Goal: Transaction & Acquisition: Purchase product/service

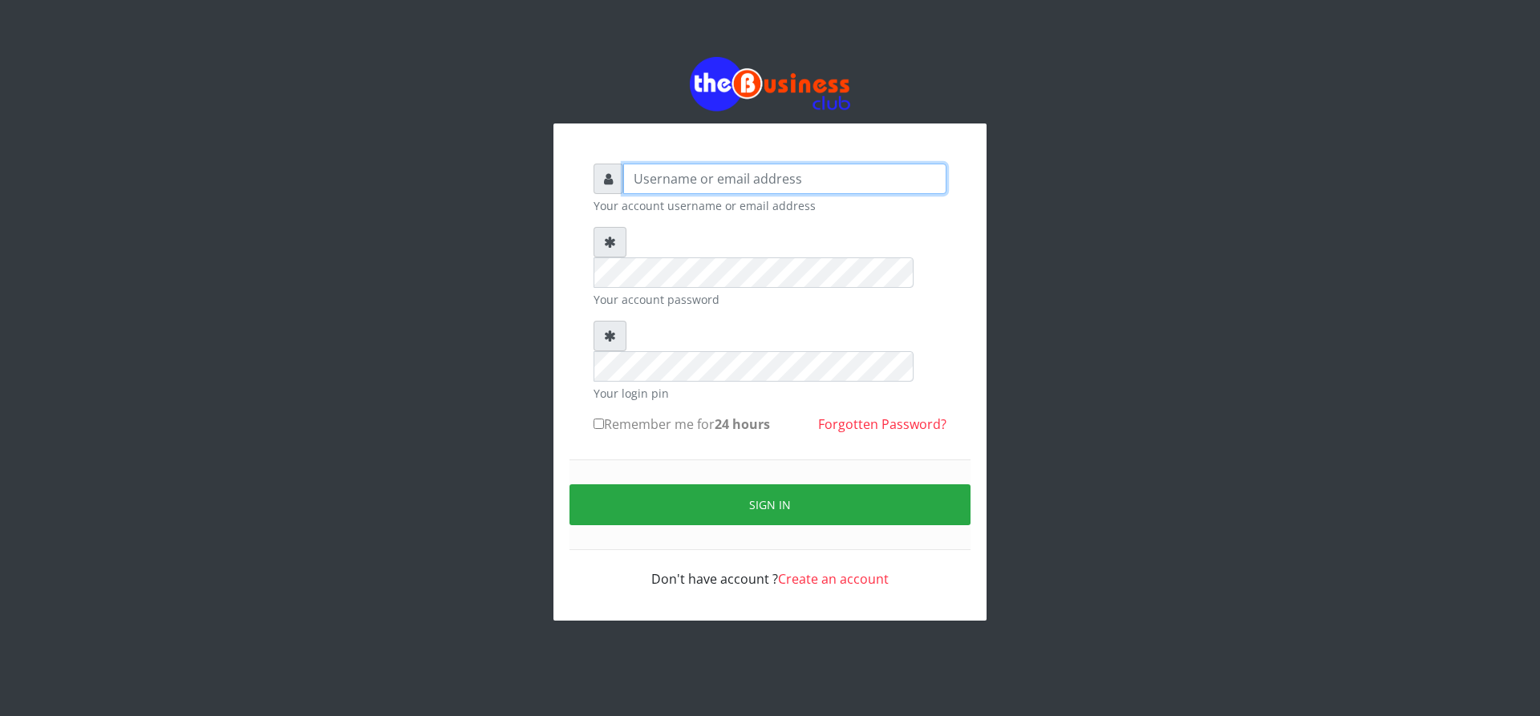
type input "ikhapo"
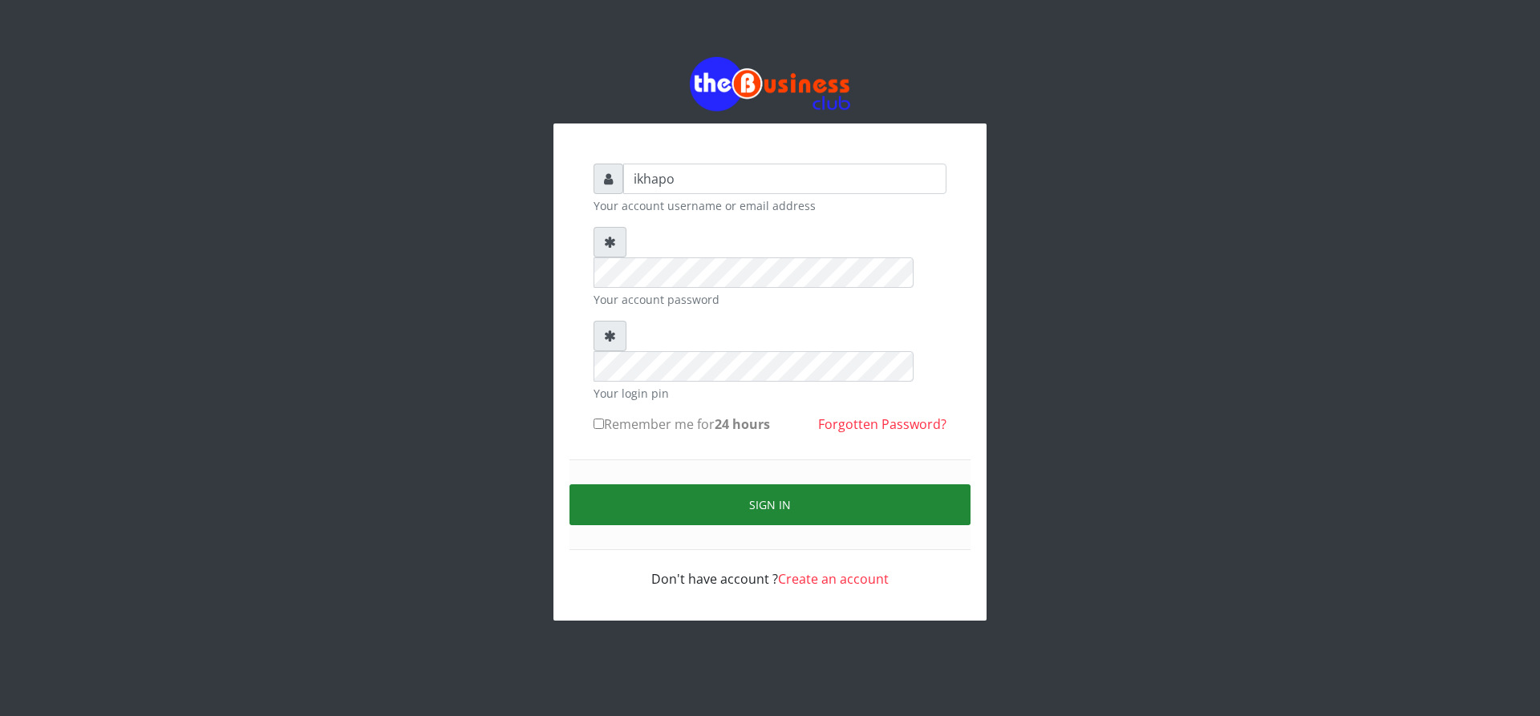
drag, startPoint x: 642, startPoint y: 428, endPoint x: 643, endPoint y: 444, distance: 16.1
click at [642, 485] on button "Sign in" at bounding box center [770, 505] width 401 height 41
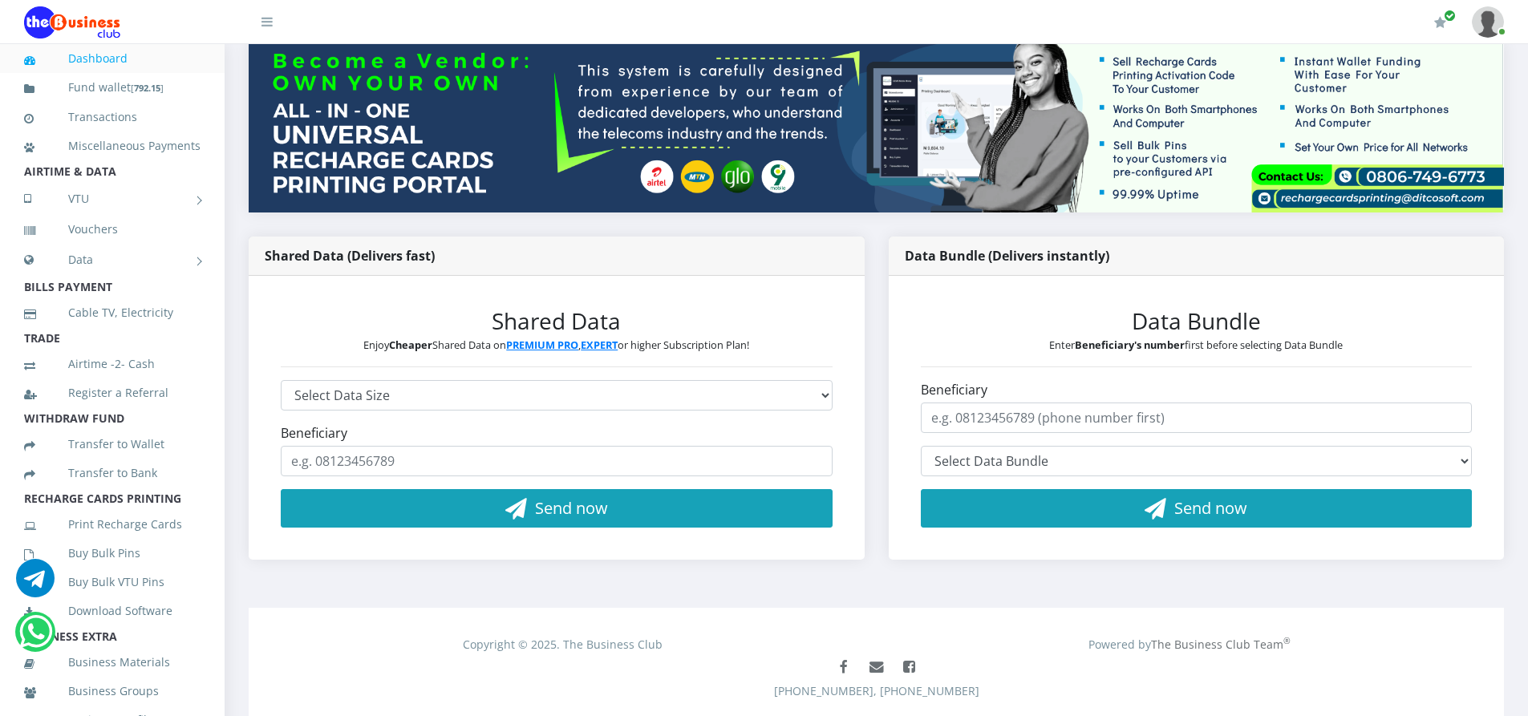
scroll to position [160, 0]
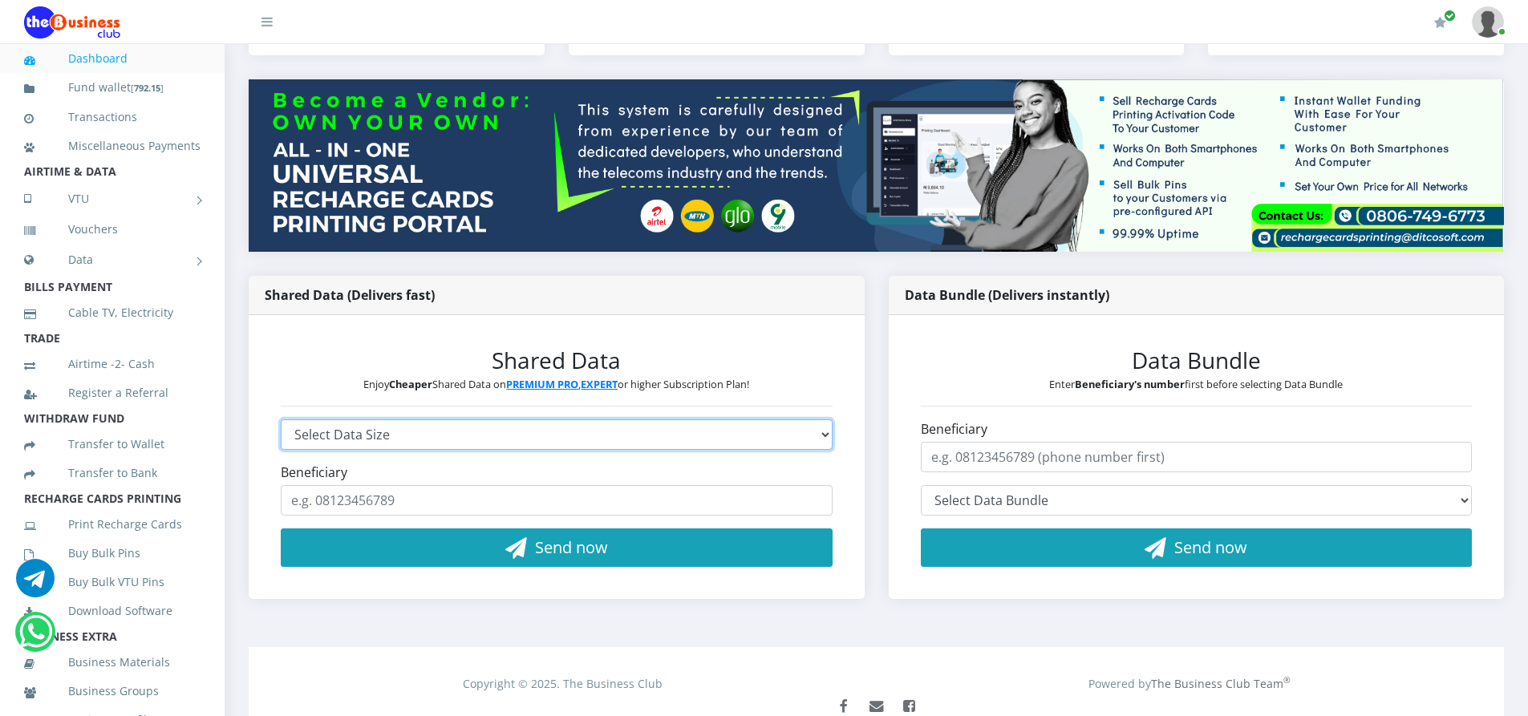
click at [686, 440] on select "Select Data Size GLO 2.9GB - ₦960 GLO 4.1GB - ₦1,440 GLO 5.8GB - ₦1,920 GLO 7.7…" at bounding box center [557, 435] width 552 height 30
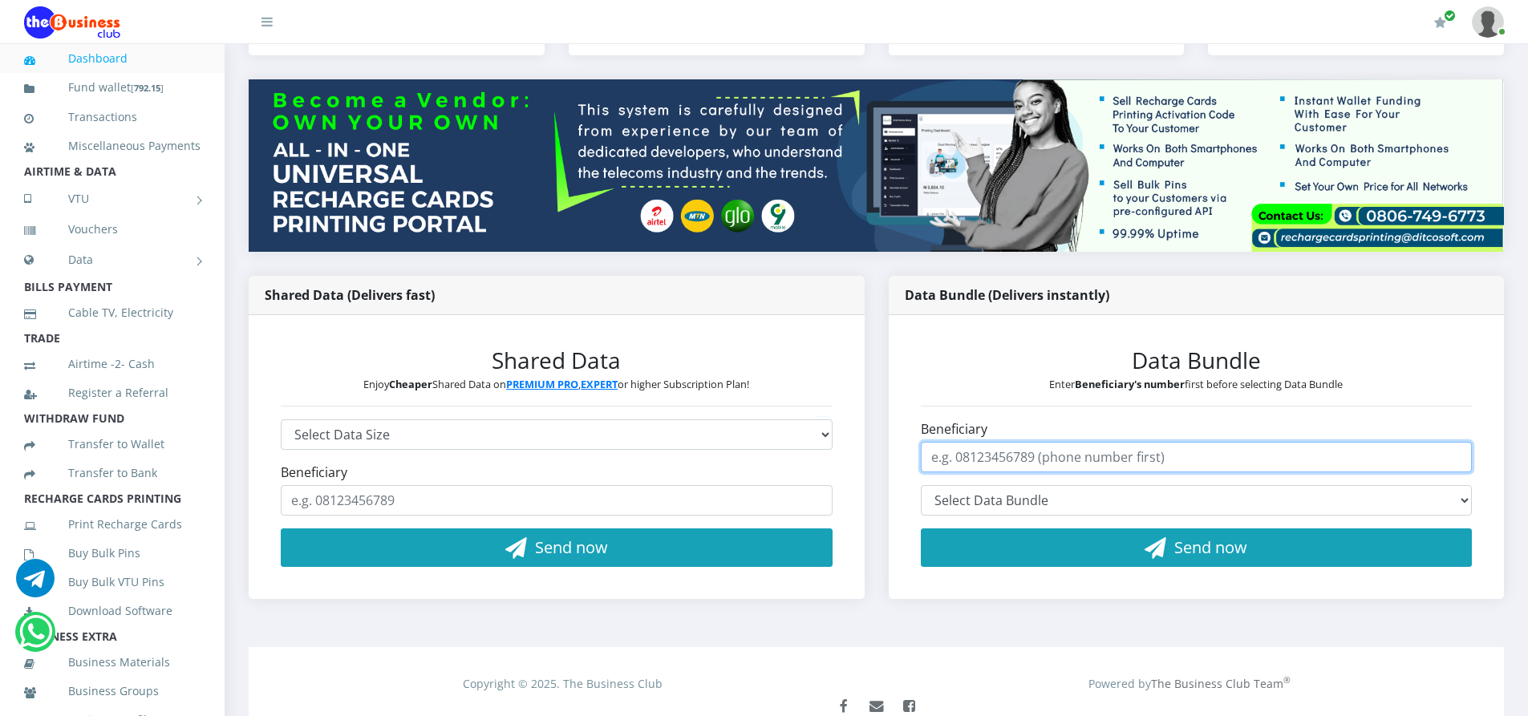
click at [1113, 456] on input "Beneficiary" at bounding box center [1197, 457] width 552 height 30
type input "08069589909"
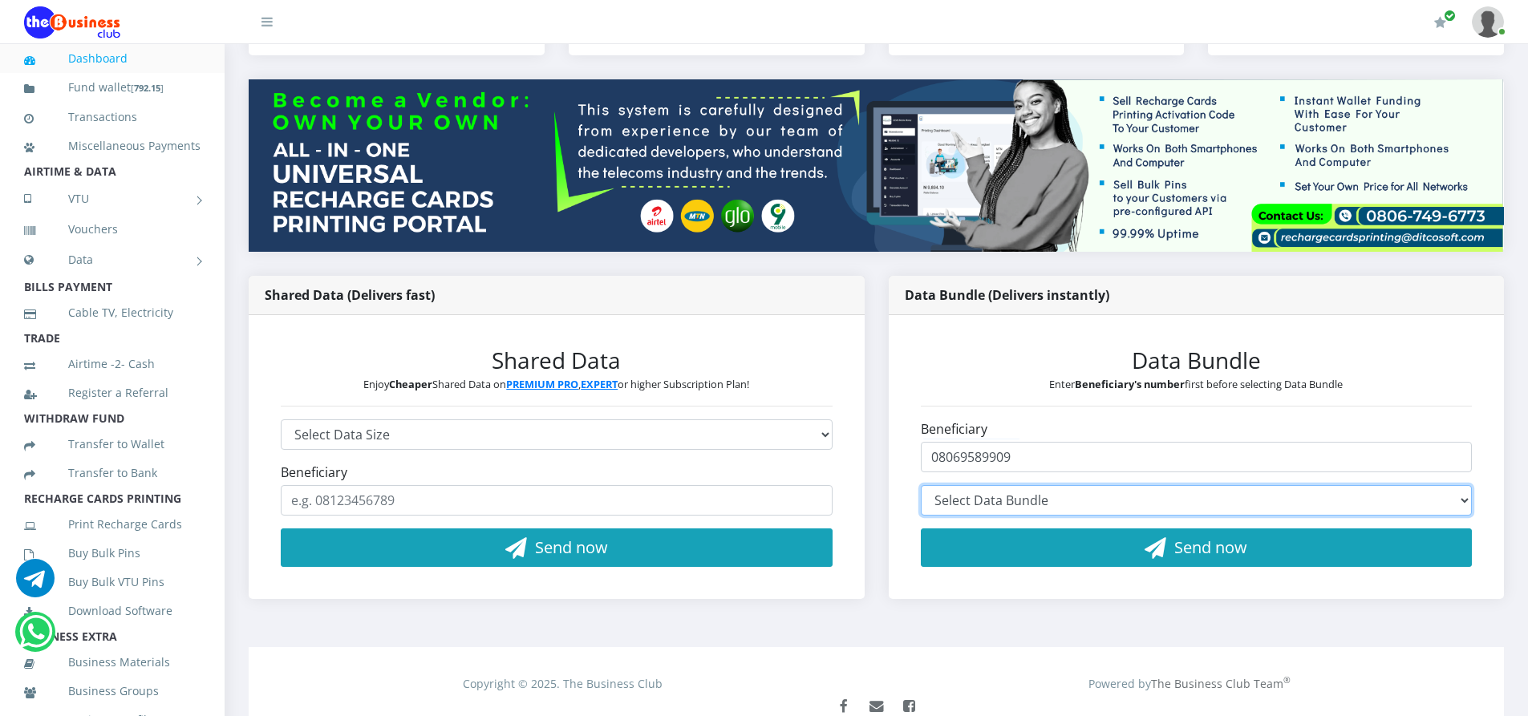
click at [1020, 497] on select "Select Data Bundle" at bounding box center [1197, 500] width 552 height 30
click at [1021, 498] on select "Select Data Bundle" at bounding box center [1197, 500] width 552 height 30
click at [1021, 498] on select "Select Data Bundle MTN 2.7GB+5mins Monthly Plan - ₦2,913.00 (30 Days) MTN 70GB+…" at bounding box center [1197, 500] width 552 height 30
select select "MS119*800.00"
click at [921, 485] on select "Select Data Bundle MTN 2.7GB+5mins Monthly Plan - ₦2,913.00 (30 Days) MTN 70GB+…" at bounding box center [1197, 500] width 552 height 30
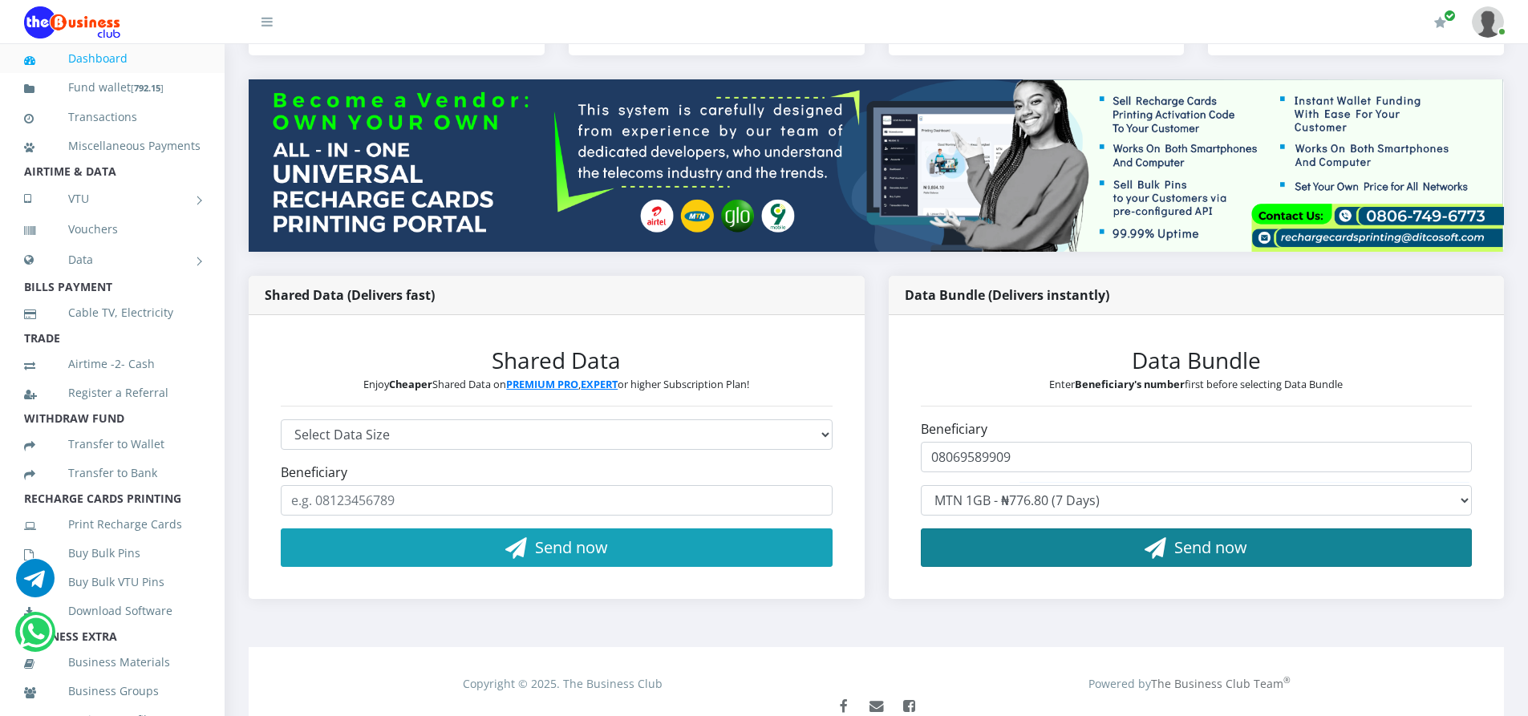
click at [1046, 550] on button "Send now" at bounding box center [1197, 548] width 552 height 39
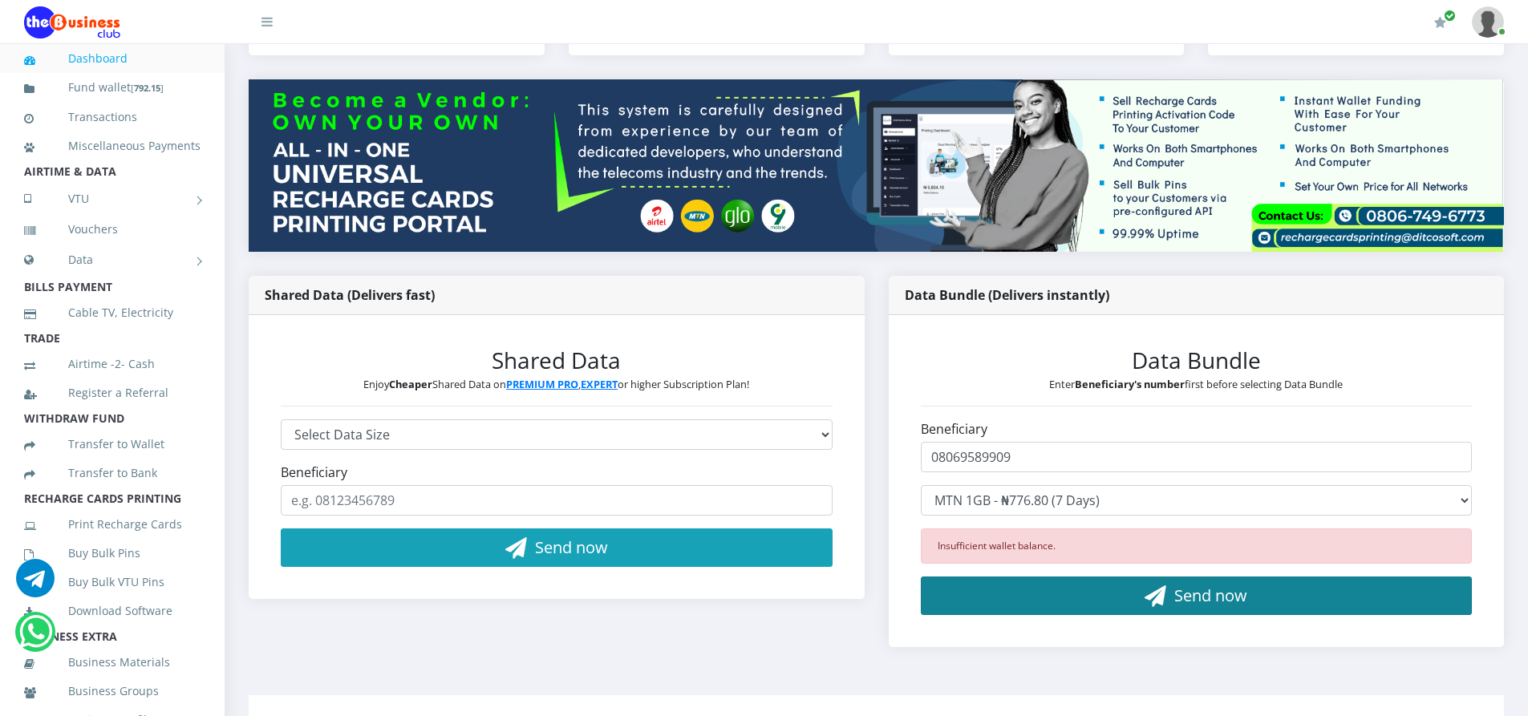
click at [1113, 588] on button "Send now" at bounding box center [1197, 596] width 552 height 39
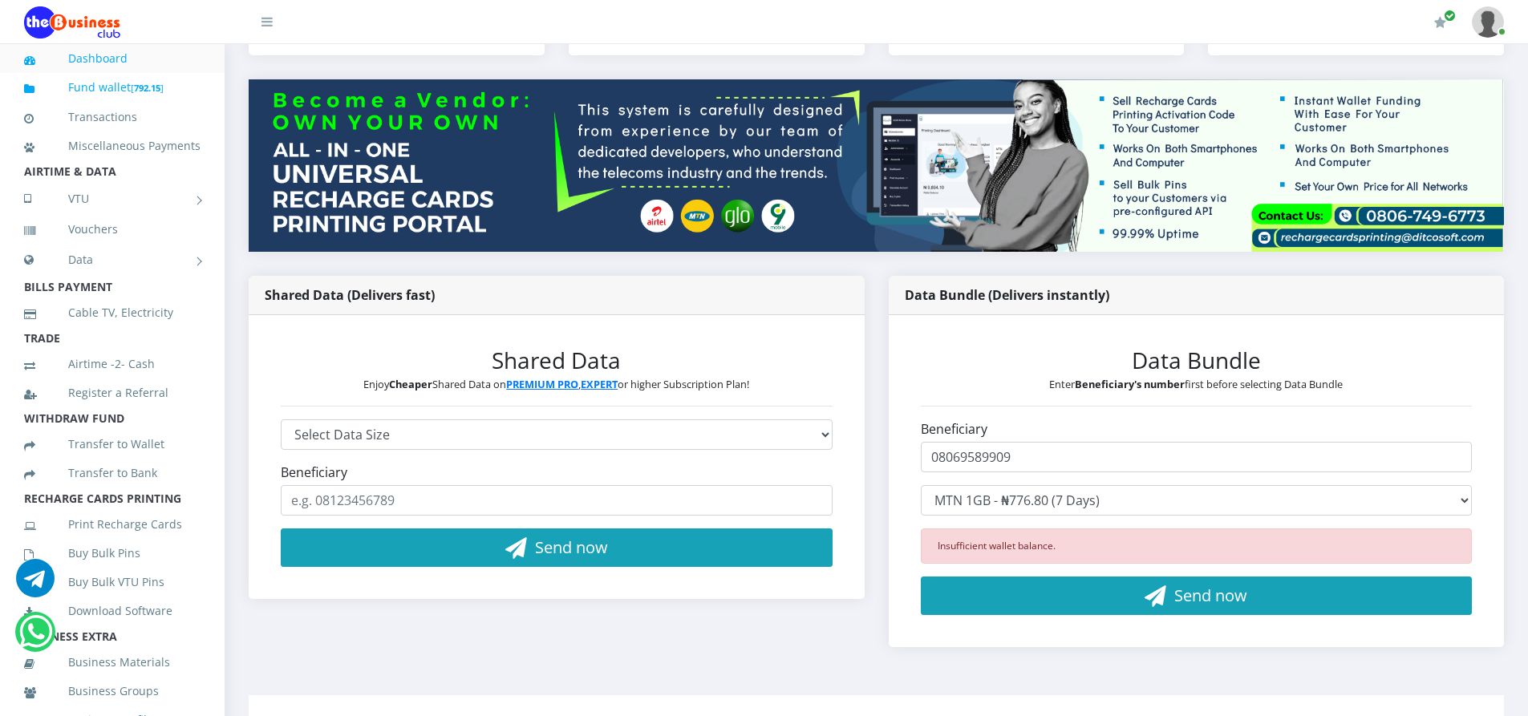
click at [128, 91] on link "Fund wallet [ 792.15 ]" at bounding box center [112, 88] width 176 height 38
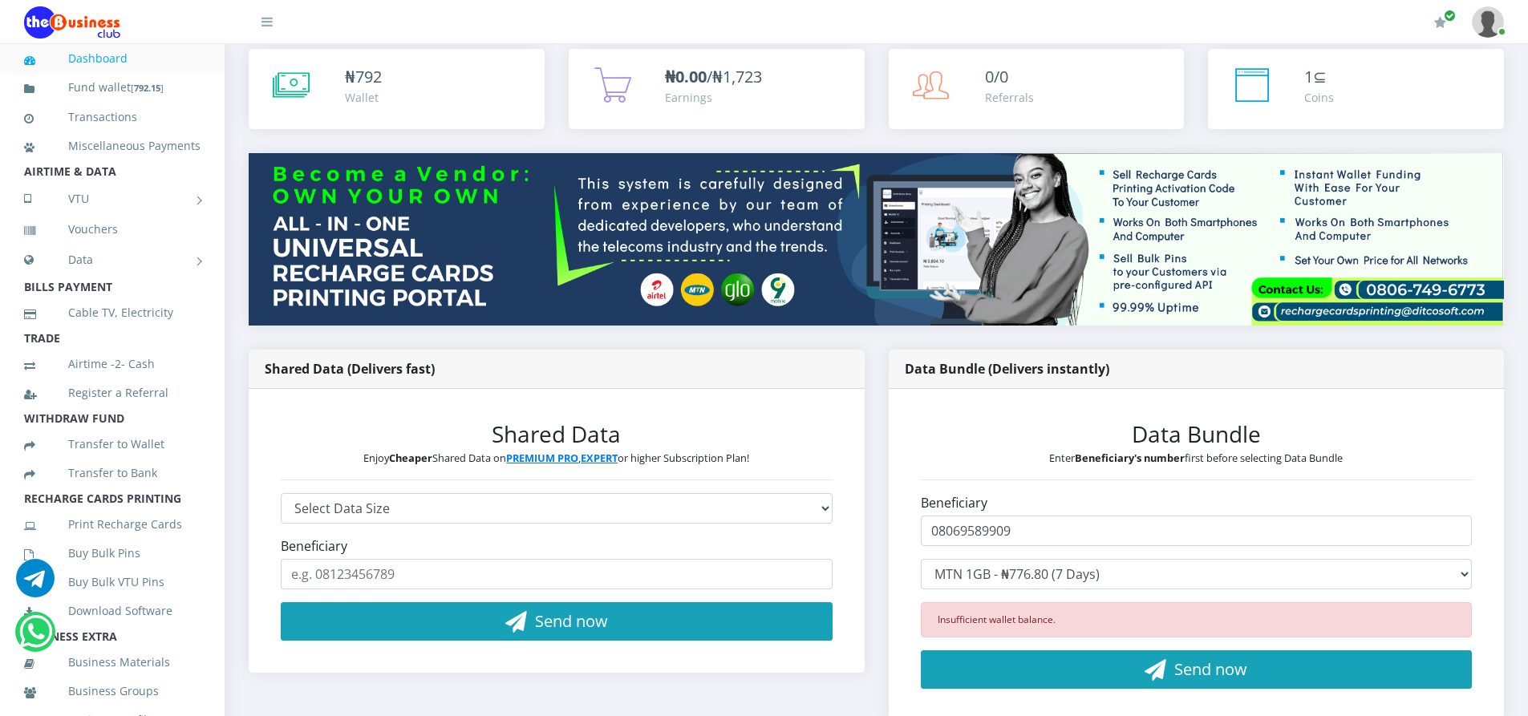
scroll to position [0, 0]
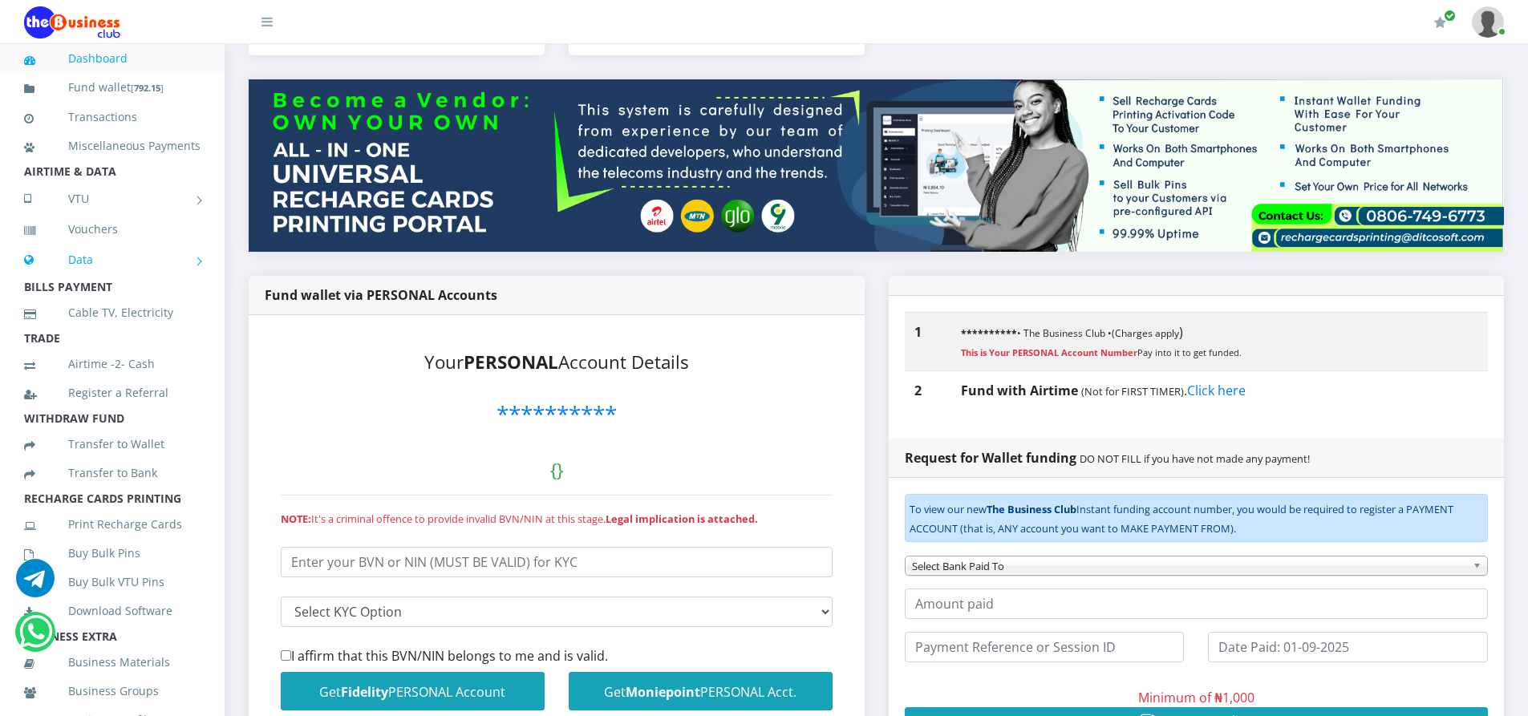
click at [83, 280] on link "Data" at bounding box center [112, 260] width 176 height 40
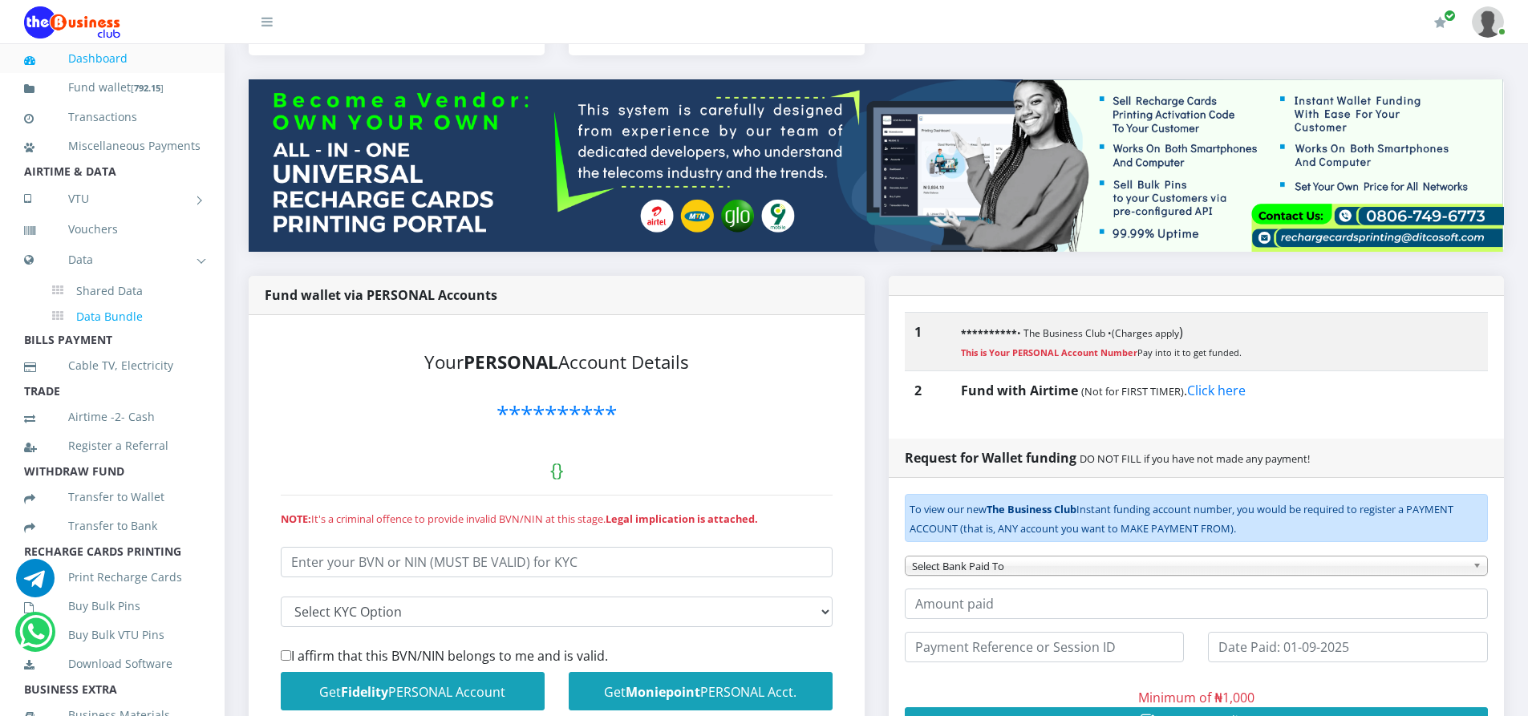
click at [105, 331] on link "Data Bundle" at bounding box center [126, 316] width 148 height 27
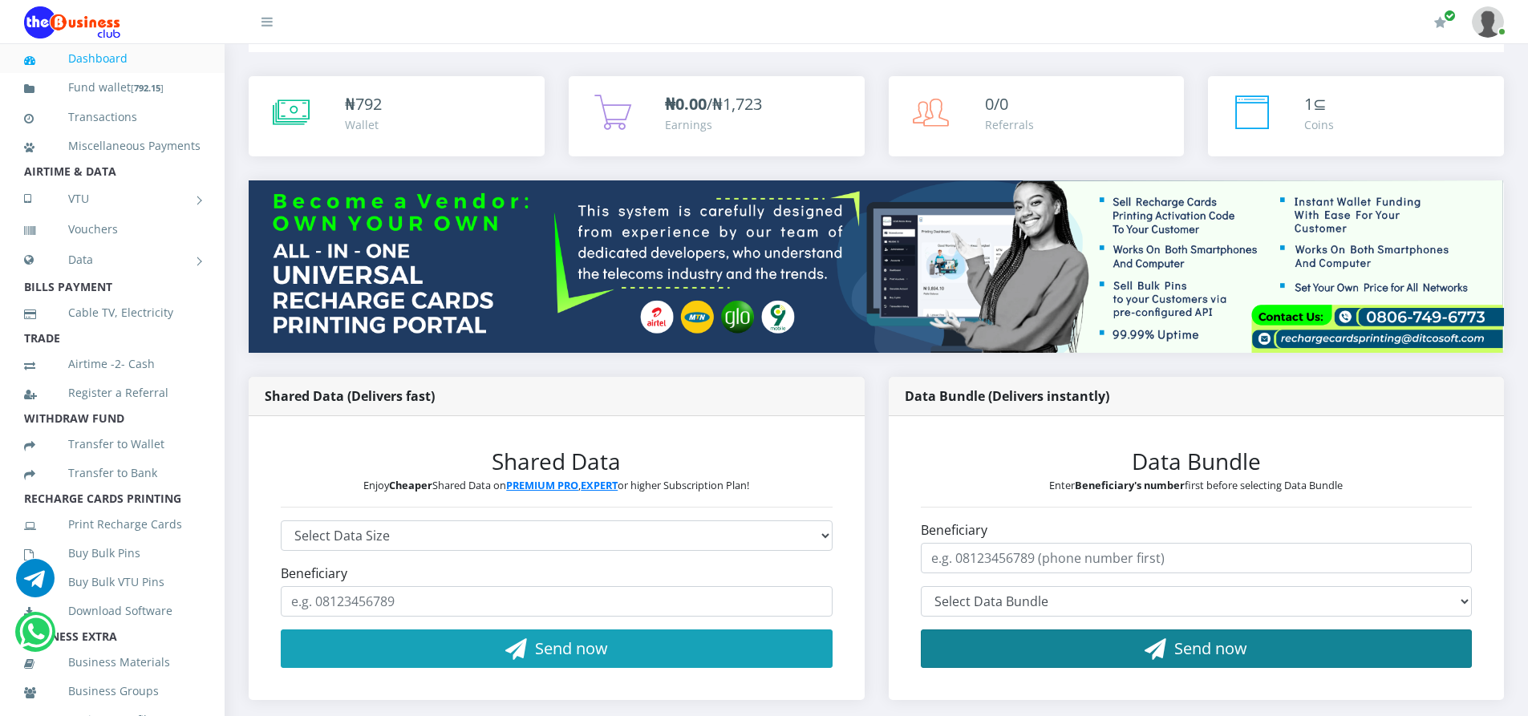
scroll to position [241, 0]
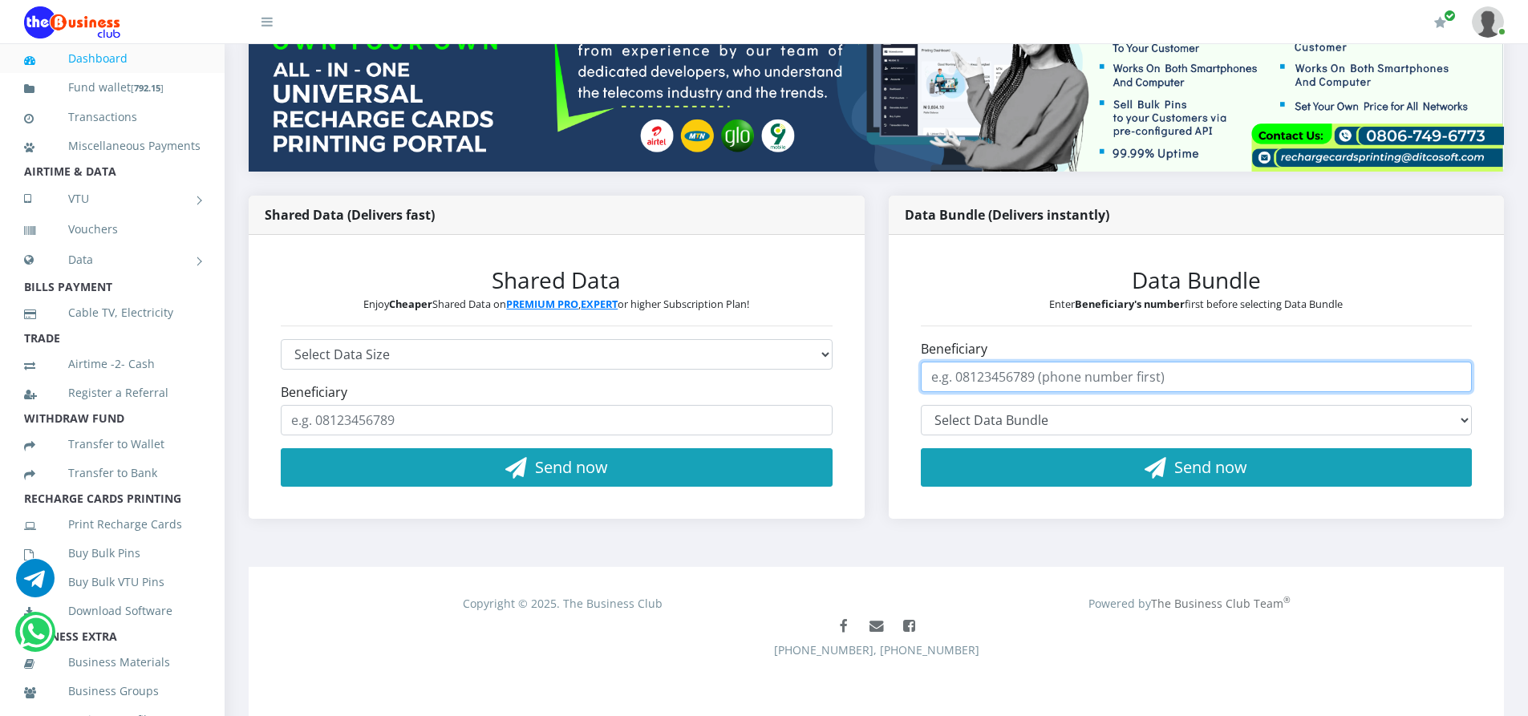
click at [1116, 379] on input "Beneficiary" at bounding box center [1197, 377] width 552 height 30
type input "08069589909"
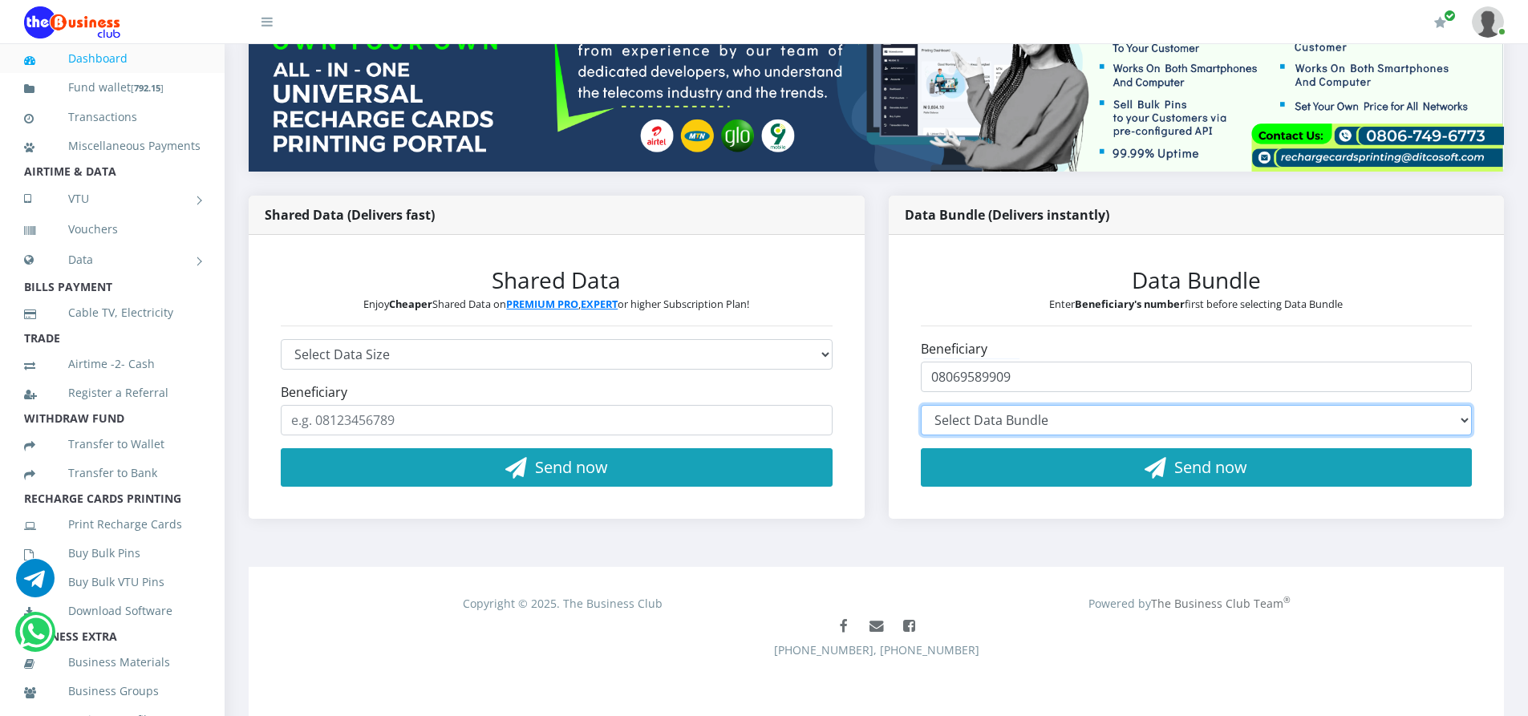
click at [1028, 431] on select "Select Data Bundle" at bounding box center [1197, 420] width 552 height 30
click at [1032, 419] on select "Select Data Bundle" at bounding box center [1197, 420] width 552 height 30
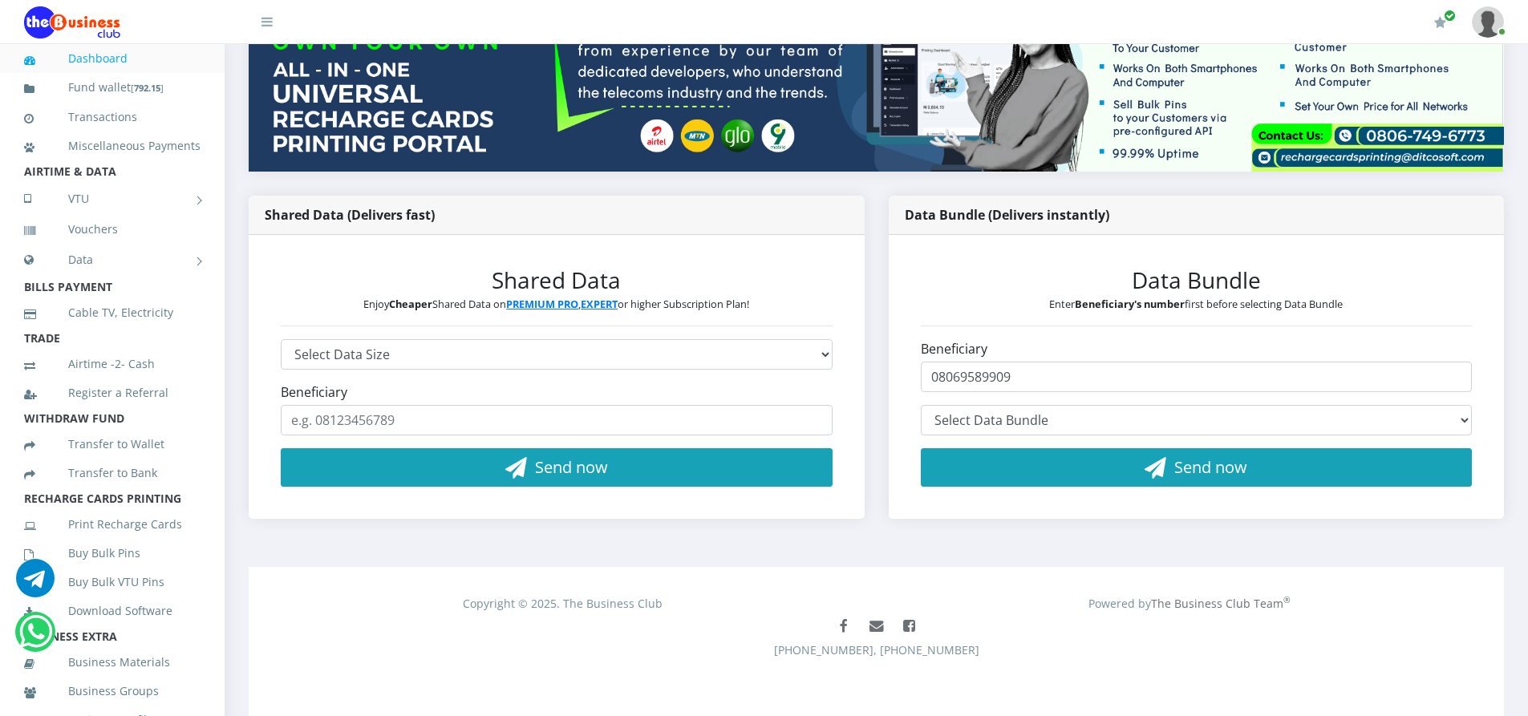
click at [849, 495] on div "Data Bundle Enter Beneficiary's number first before selecting Data Bundle Benef…" at bounding box center [557, 377] width 584 height 253
click at [82, 217] on link "VTU" at bounding box center [112, 199] width 176 height 40
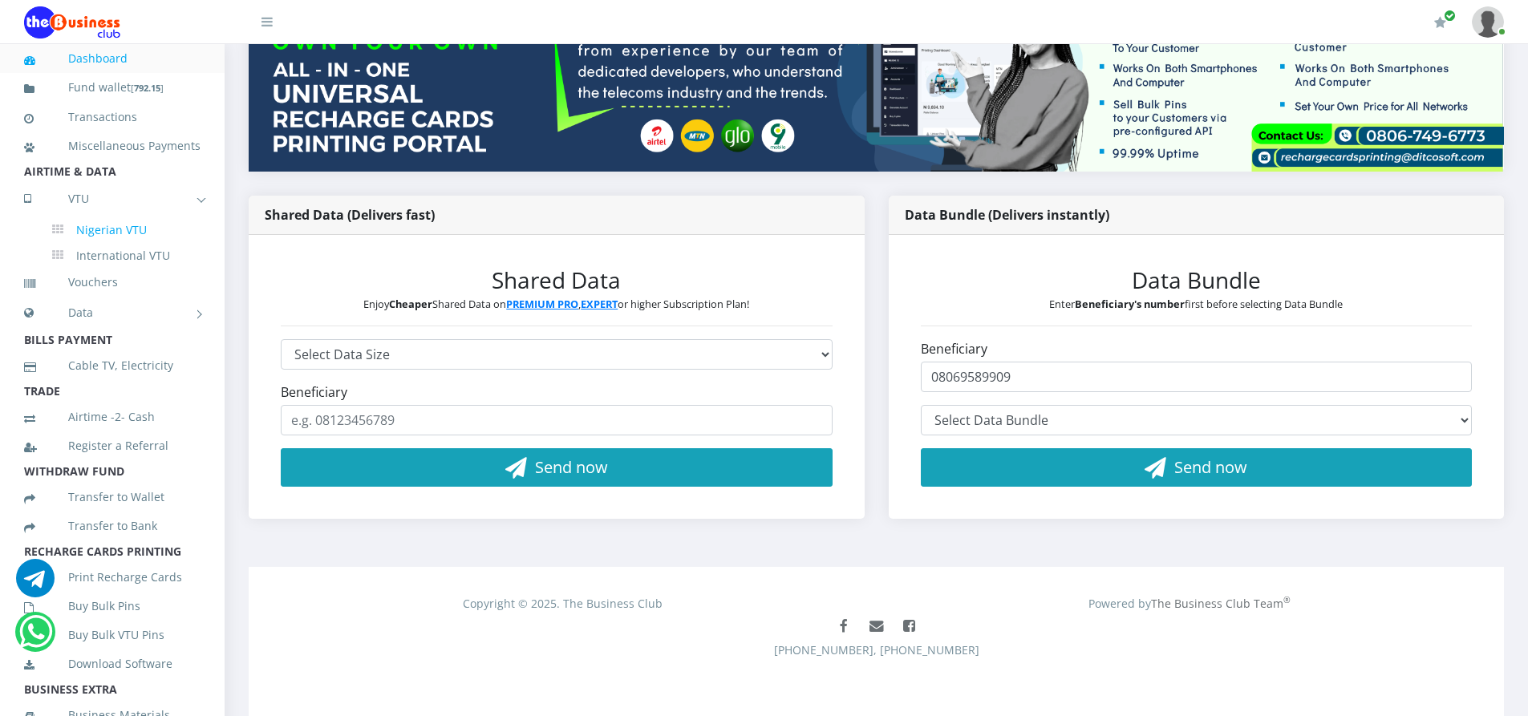
click at [106, 244] on link "Nigerian VTU" at bounding box center [126, 230] width 148 height 27
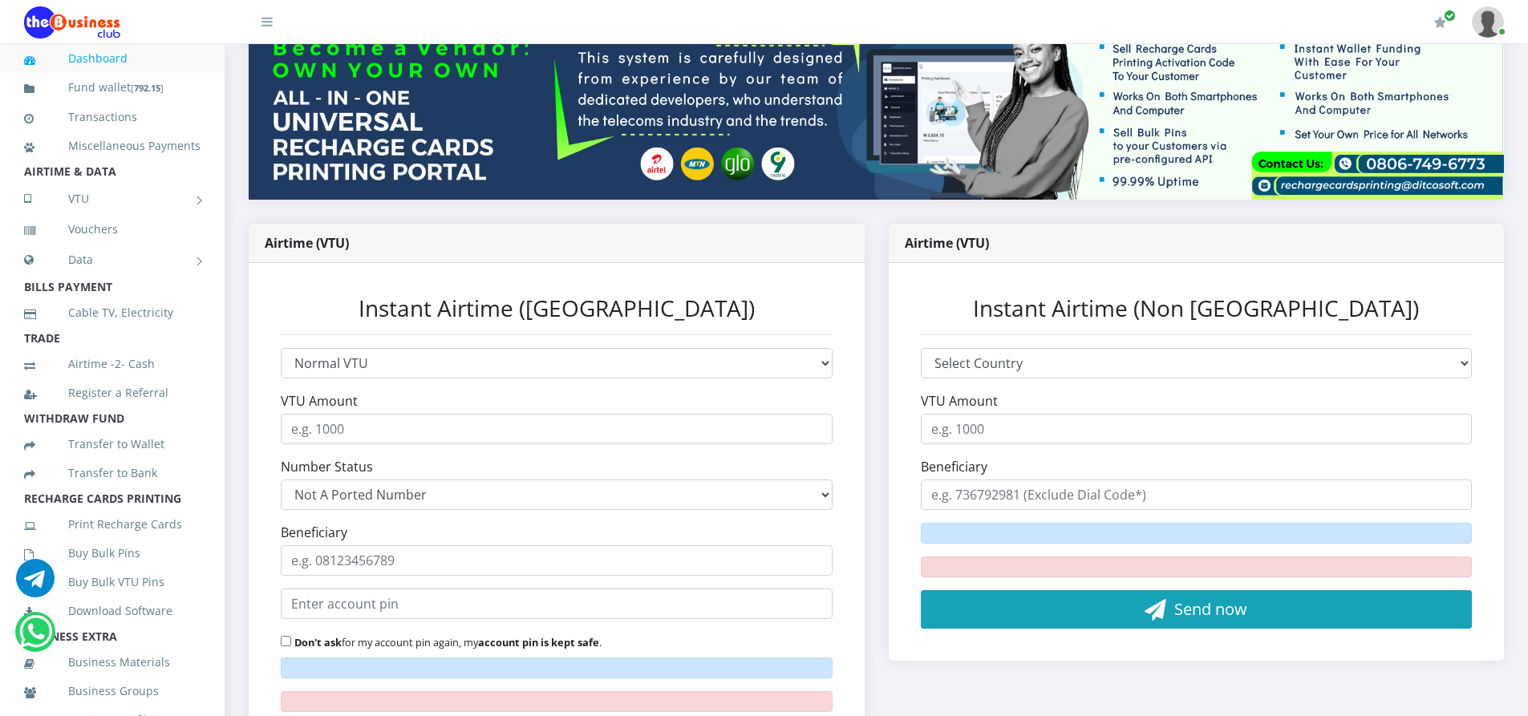
scroll to position [241, 0]
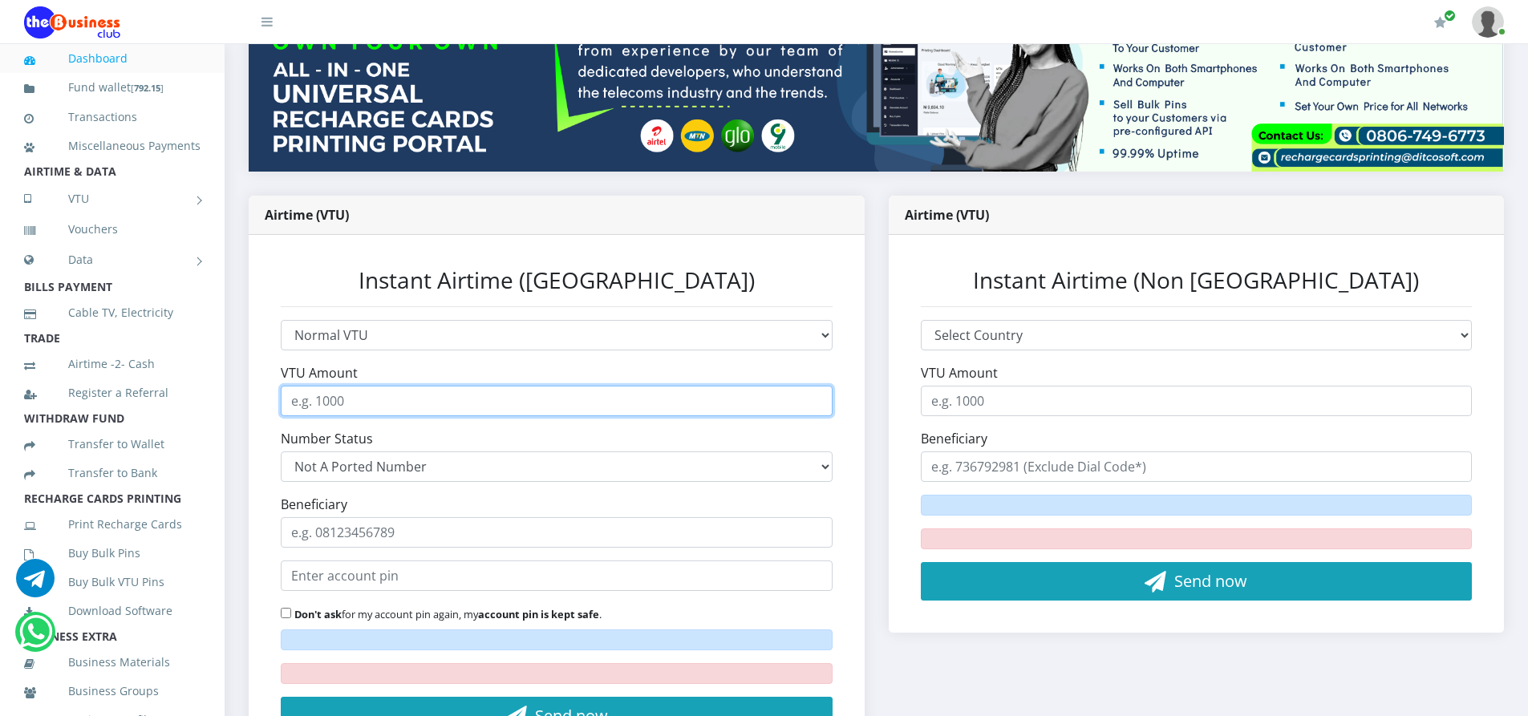
click at [371, 398] on input "VTU Amount" at bounding box center [557, 401] width 552 height 30
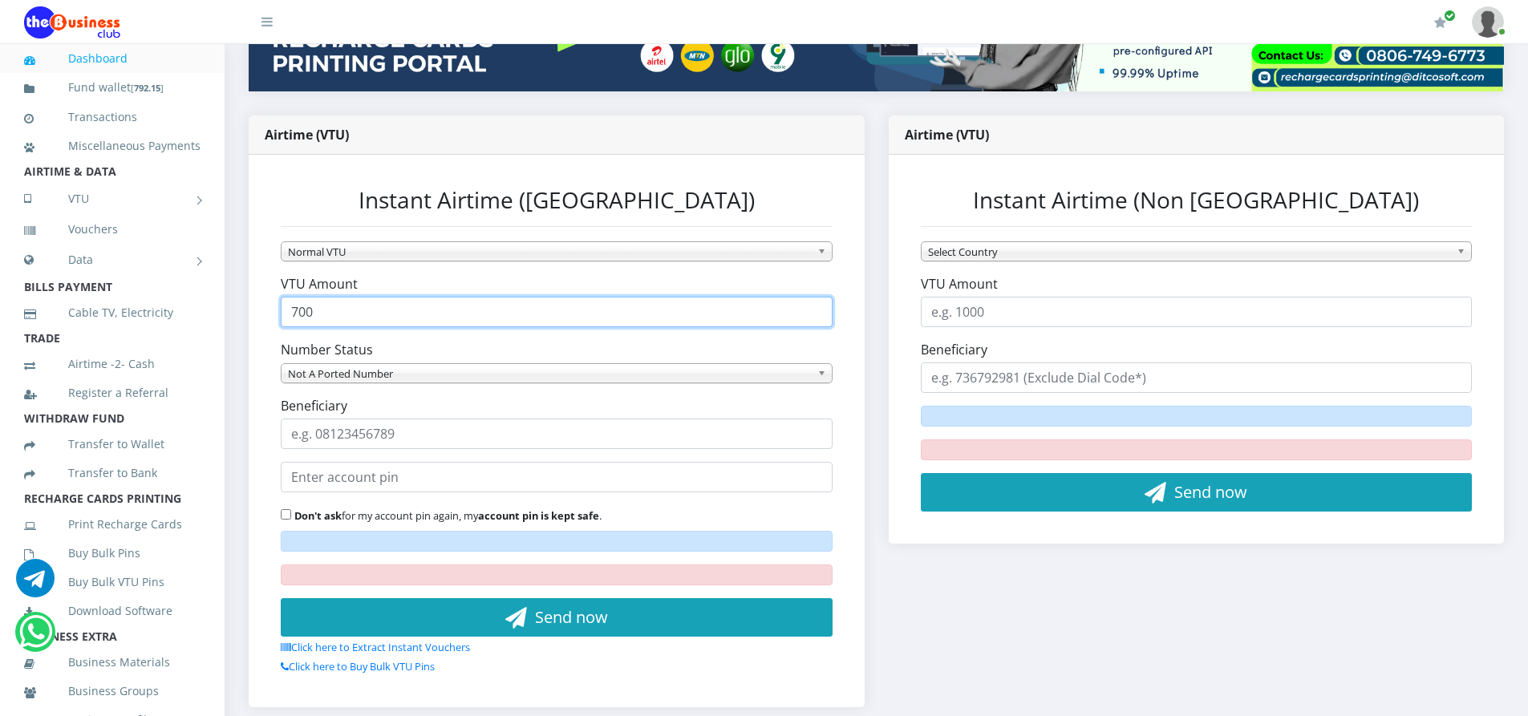
scroll to position [0, 0]
type input "700"
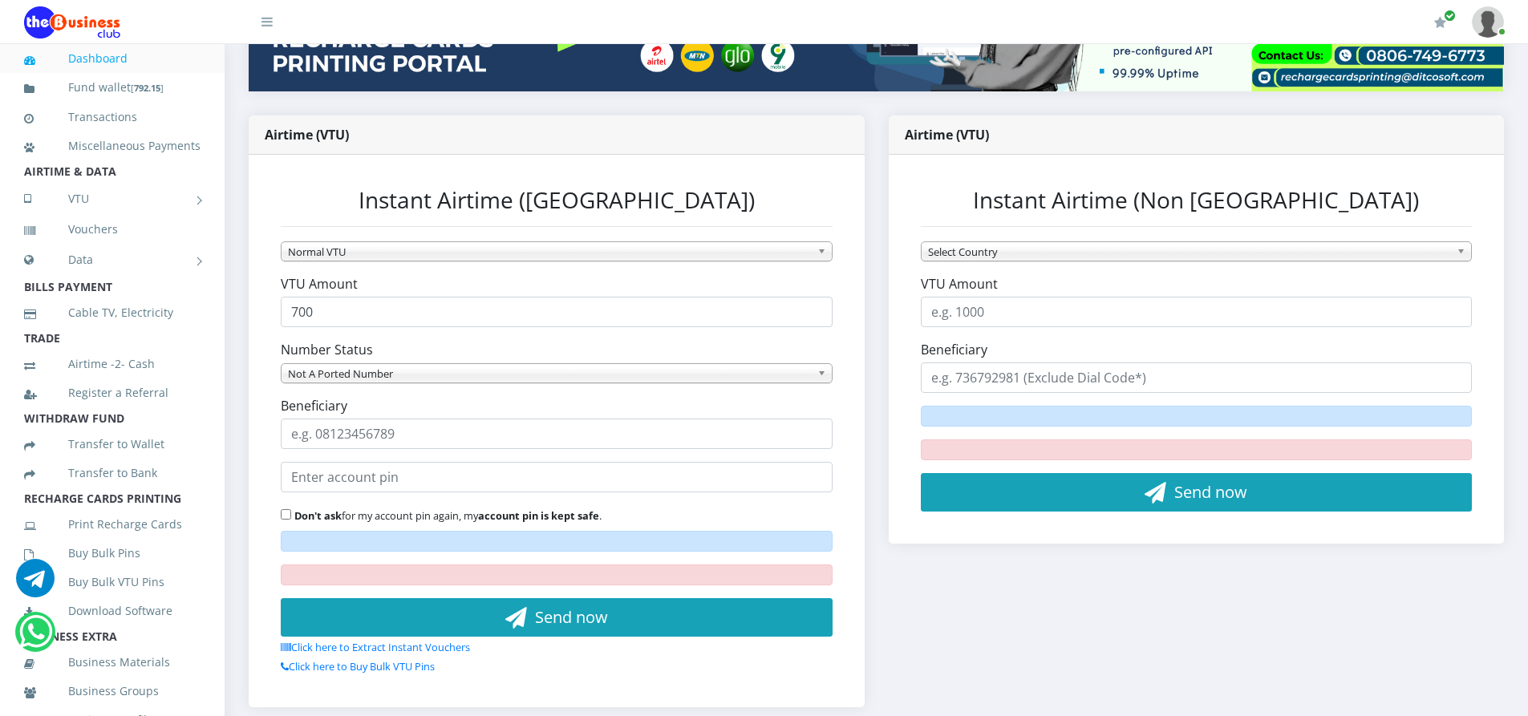
click at [387, 371] on span "Not A Ported Number" at bounding box center [549, 373] width 523 height 19
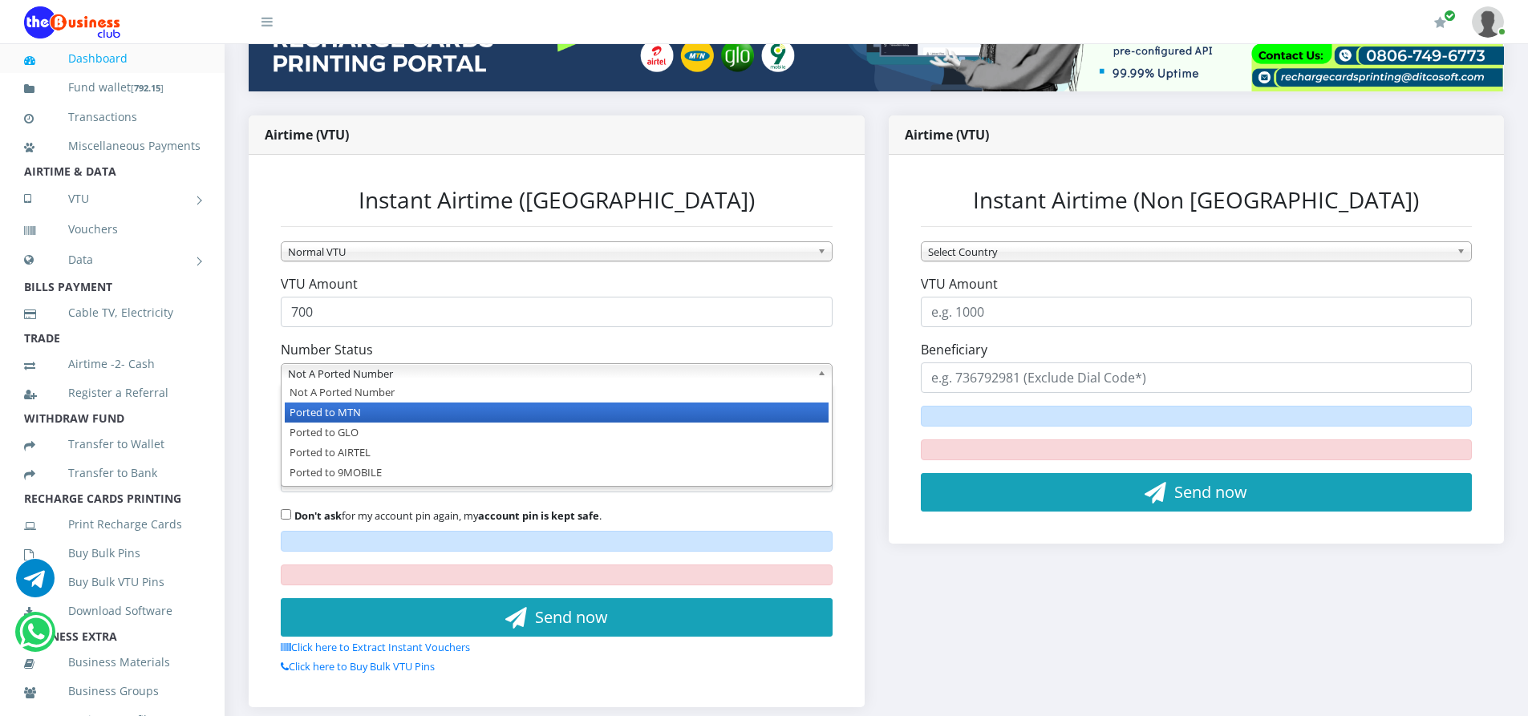
click at [339, 410] on li "Ported to MTN" at bounding box center [557, 413] width 544 height 20
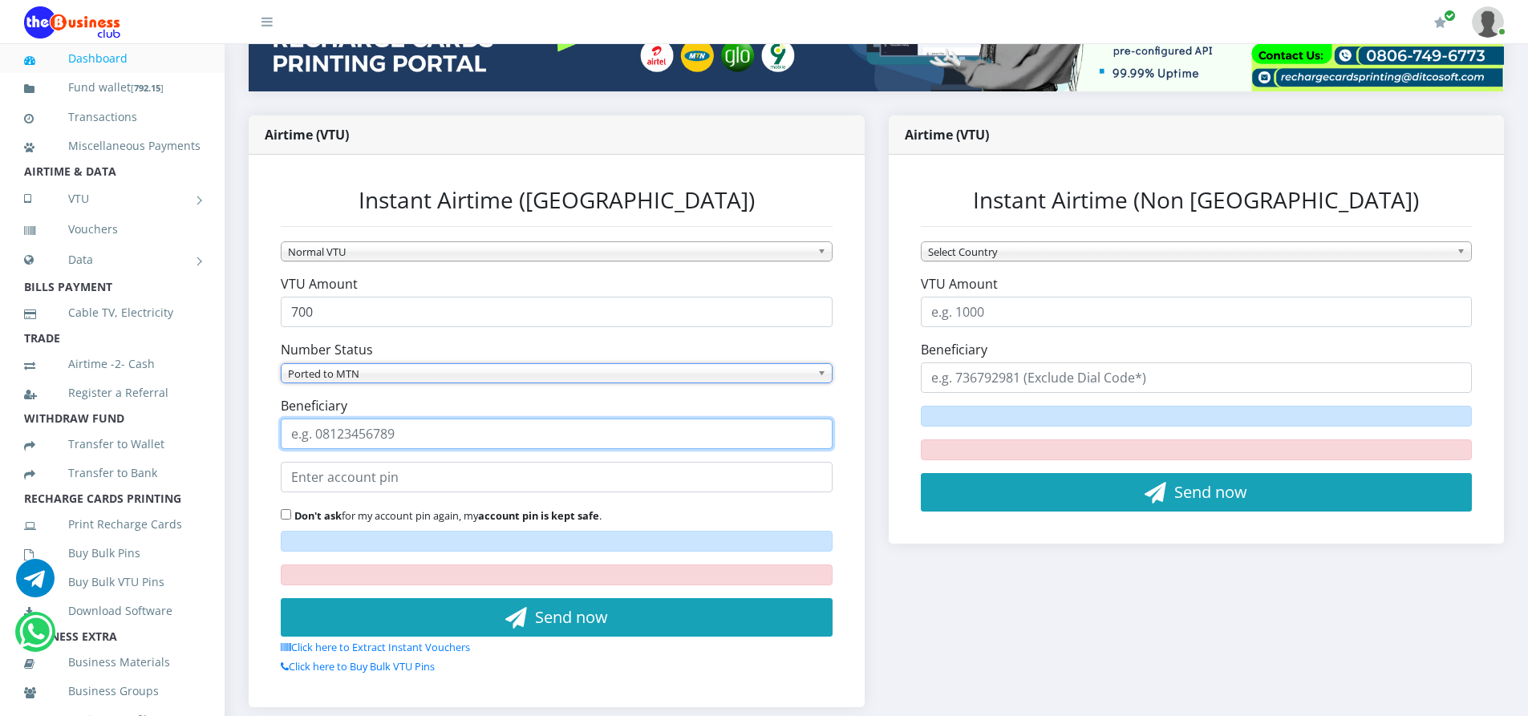
click at [357, 433] on input "Beneficiary" at bounding box center [557, 434] width 552 height 30
type input "08069589909"
click at [417, 479] on input "text" at bounding box center [557, 477] width 552 height 30
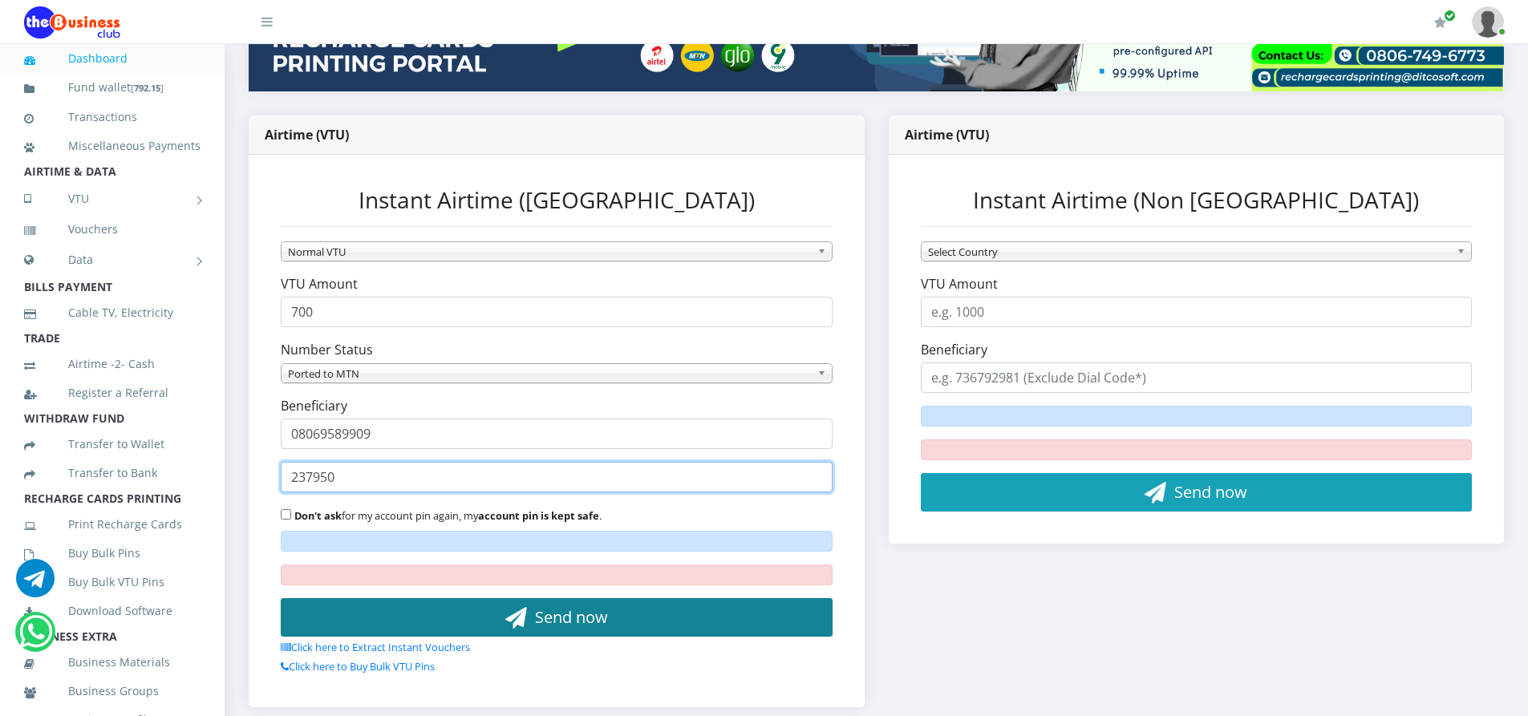
type input "237950"
click at [479, 616] on button "Send now" at bounding box center [557, 617] width 552 height 39
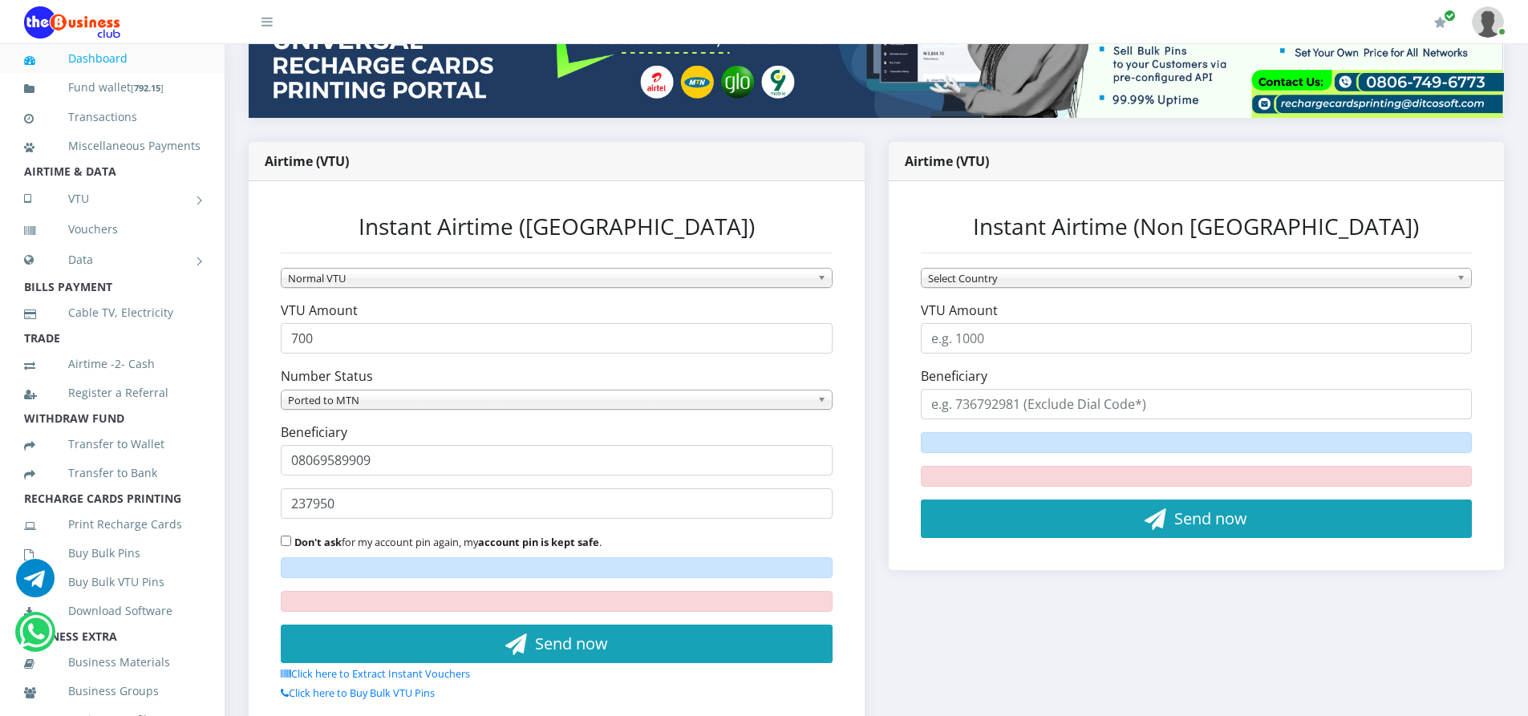
scroll to position [321, 0]
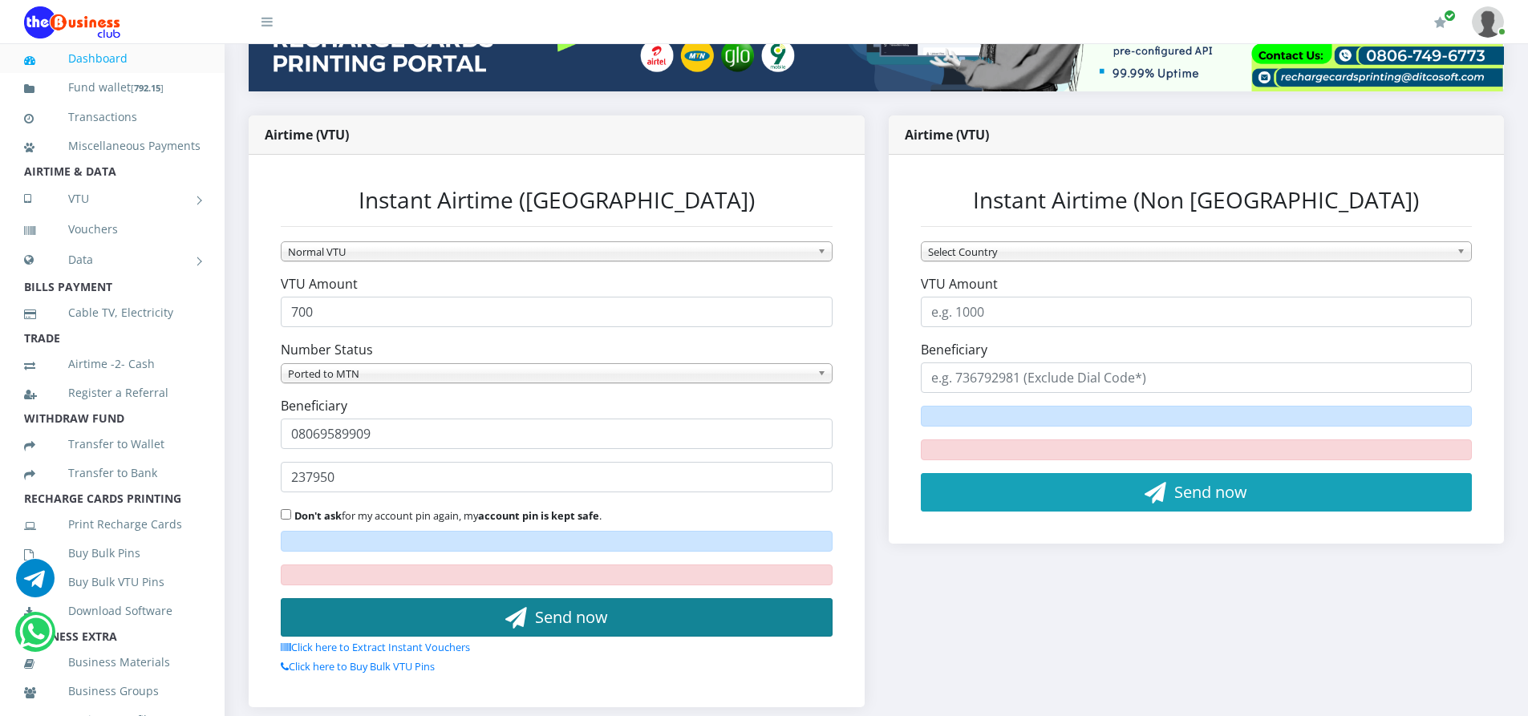
click at [548, 620] on span "Send now" at bounding box center [571, 617] width 73 height 22
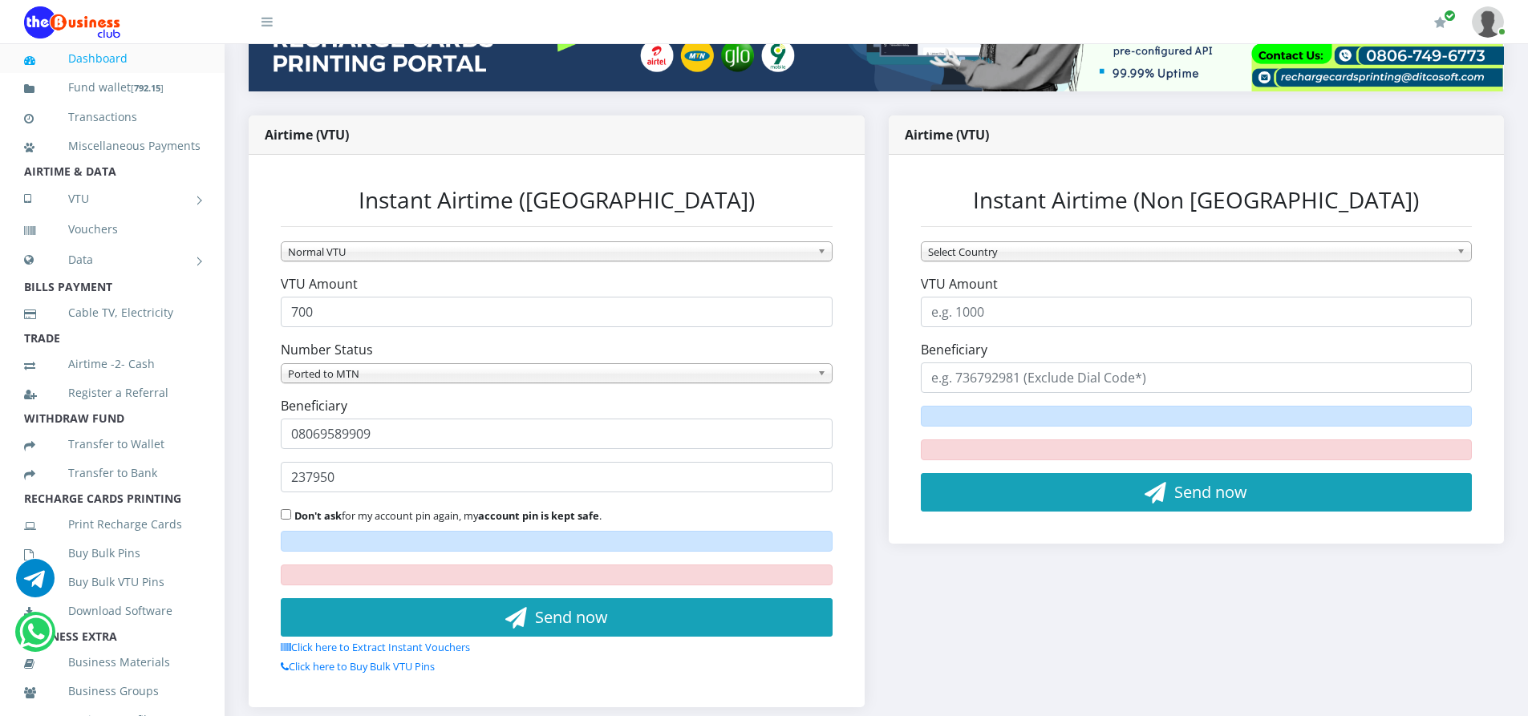
click at [286, 513] on input "Don't ask for my account pin again, my account pin is kept safe ." at bounding box center [286, 514] width 10 height 10
click at [285, 516] on input "Don't ask for my account pin again, my account pin is kept safe ." at bounding box center [286, 514] width 10 height 10
checkbox input "false"
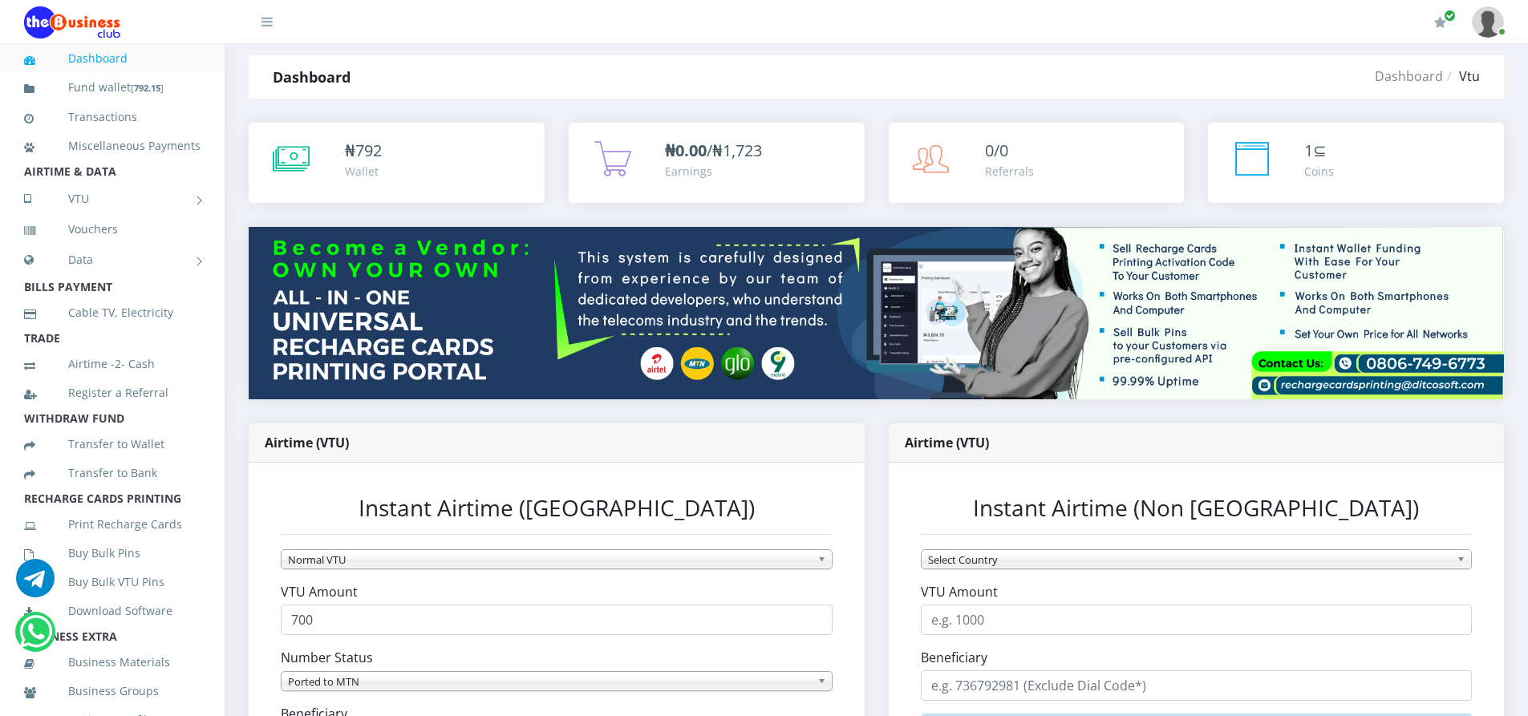
scroll to position [0, 0]
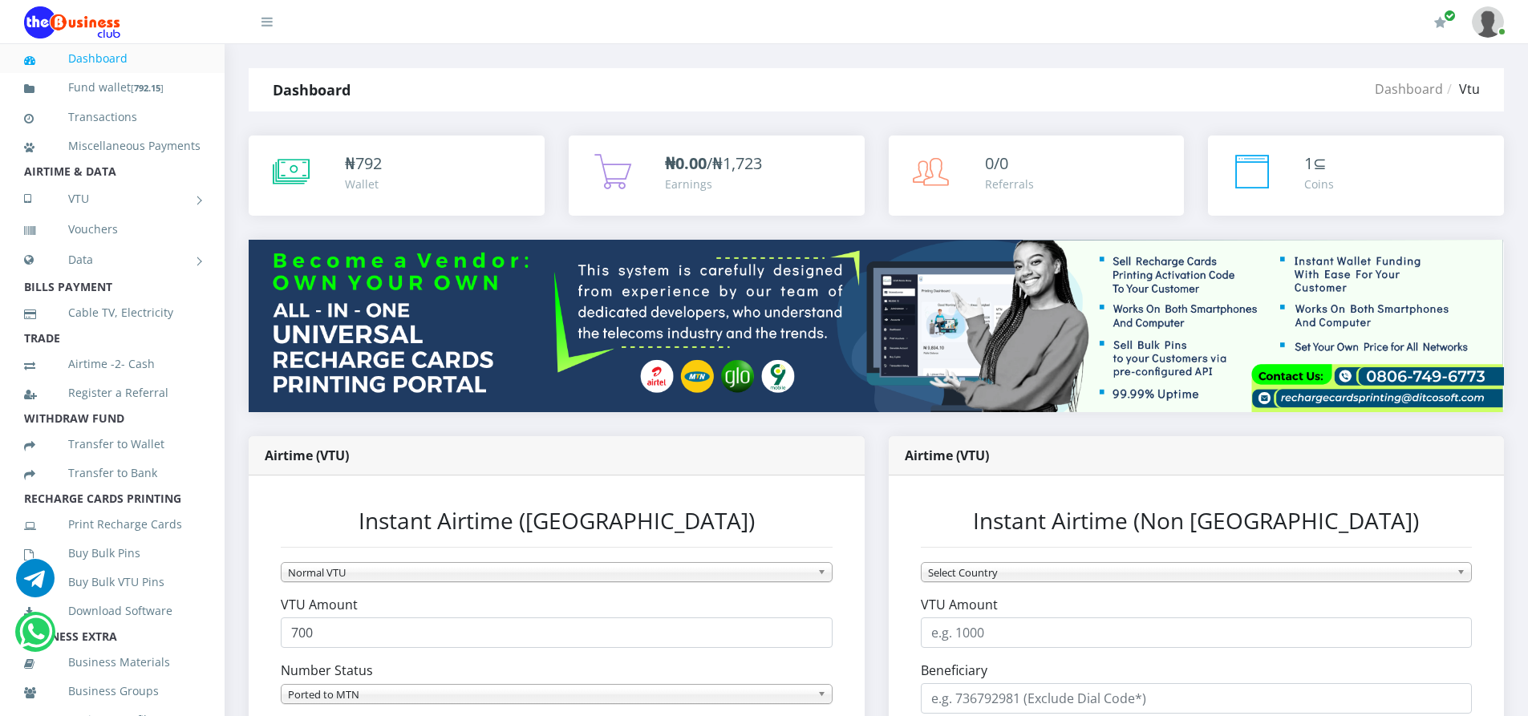
click at [360, 160] on span "792" at bounding box center [368, 163] width 26 height 22
